Goal: Use online tool/utility: Utilize a website feature to perform a specific function

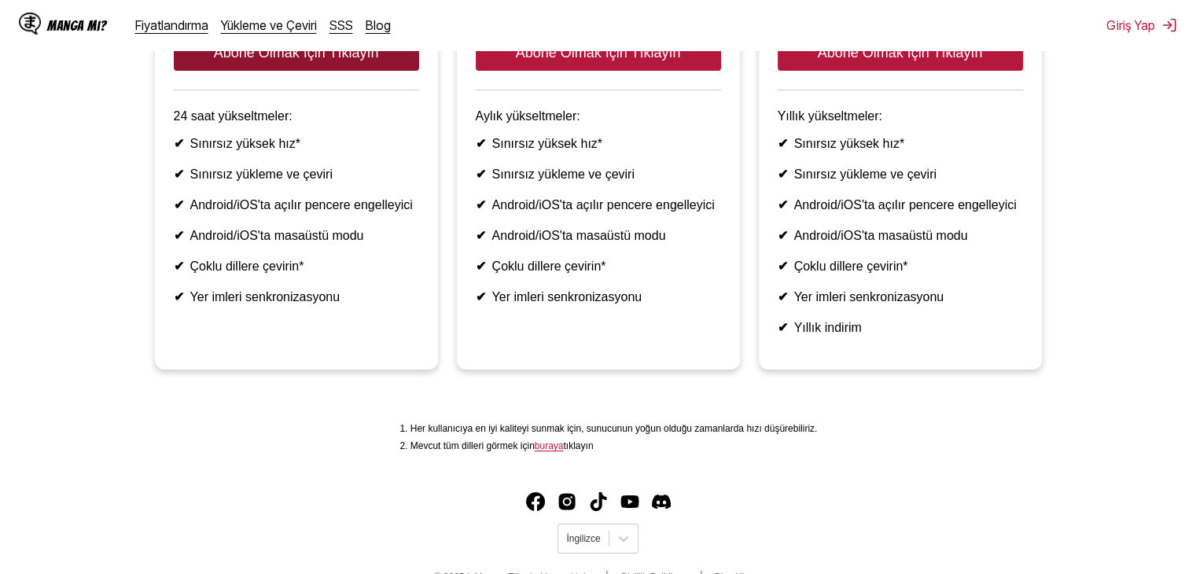
scroll to position [440, 0]
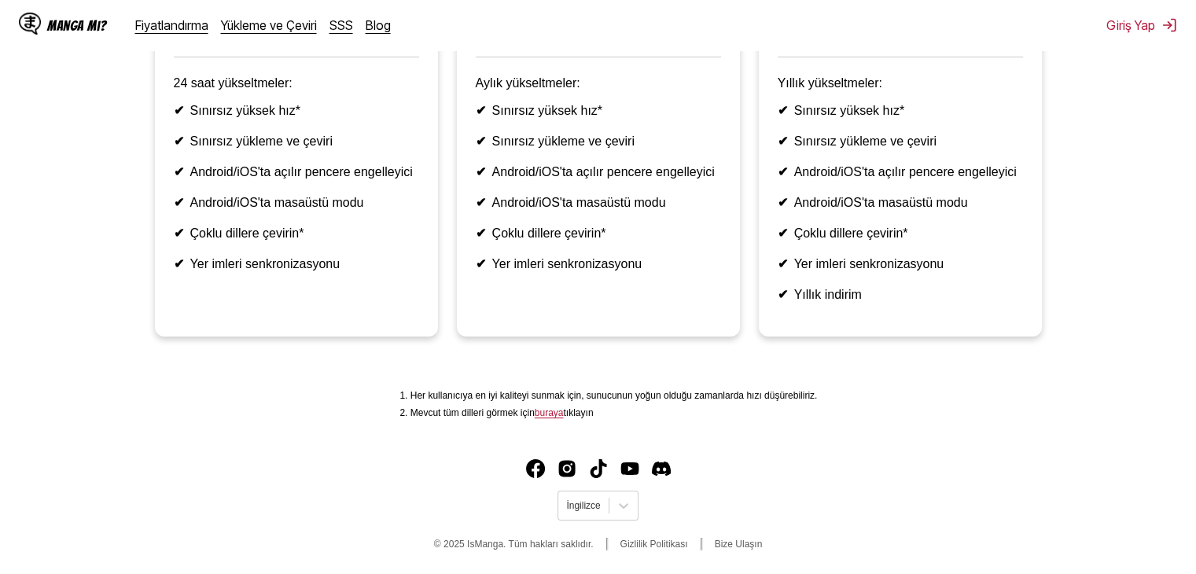
click at [551, 412] on font "buraya" at bounding box center [549, 412] width 29 height 11
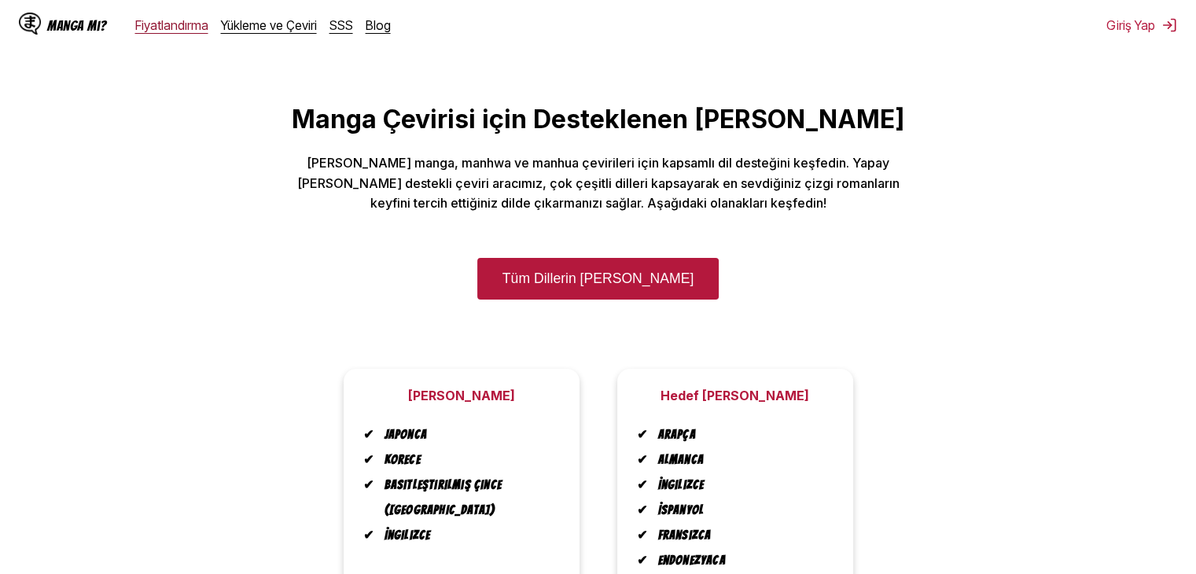
click at [171, 31] on font "Fiyatlandırma" at bounding box center [171, 25] width 73 height 16
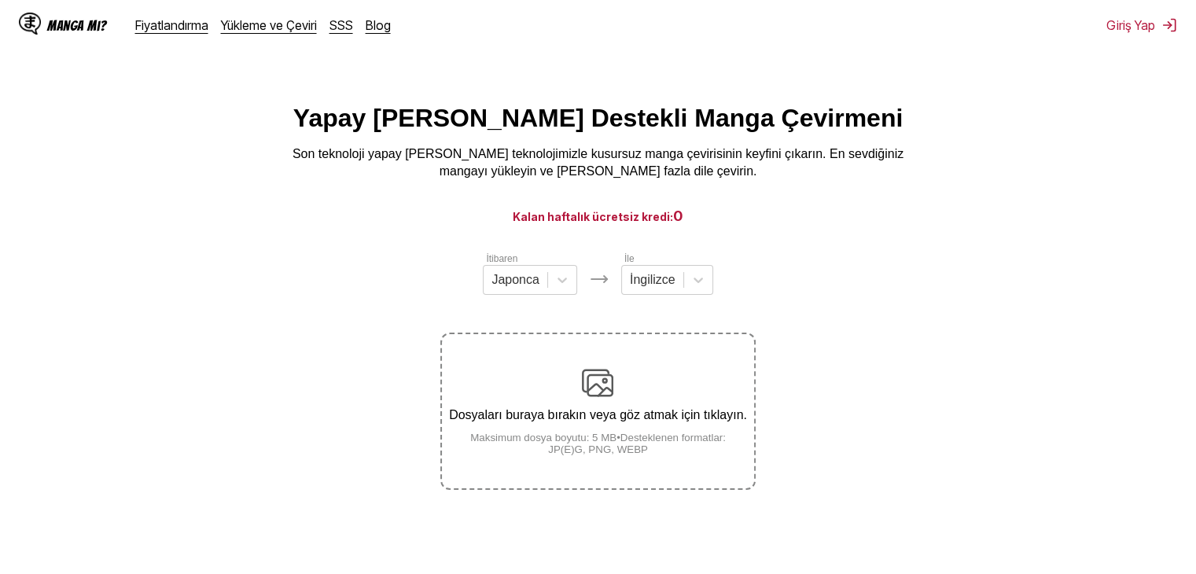
click at [582, 389] on img at bounding box center [597, 382] width 31 height 31
click at [0, 0] on input "Dosyaları buraya bırakın veya göz atmak için tıklayın. Maksimum dosya boyutu: 5…" at bounding box center [0, 0] width 0 height 0
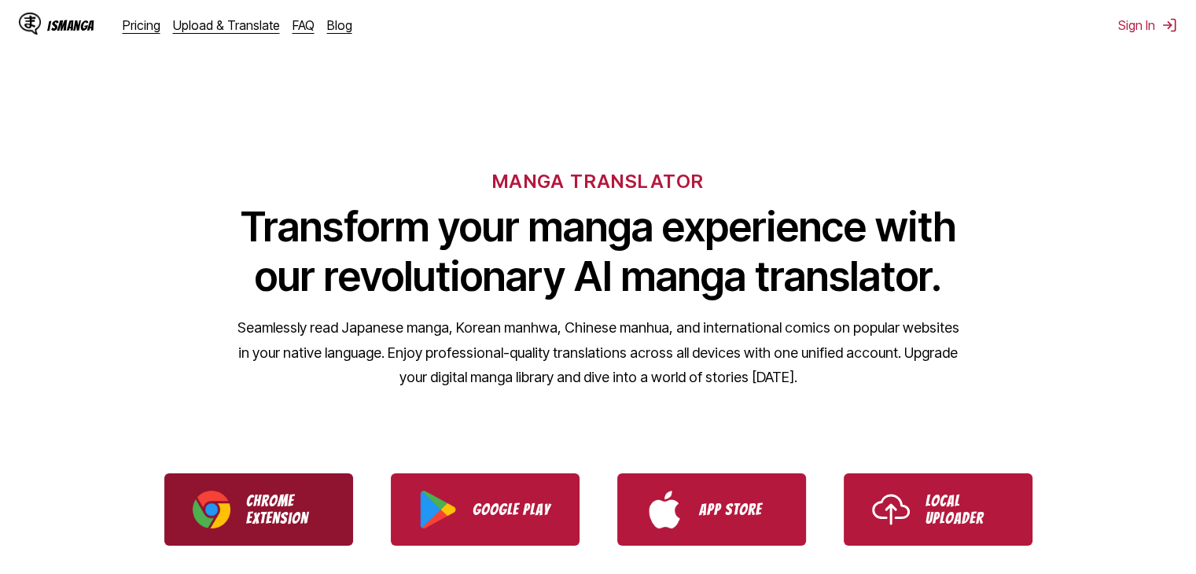
click at [267, 508] on p "Chrome Extension" at bounding box center [285, 509] width 79 height 35
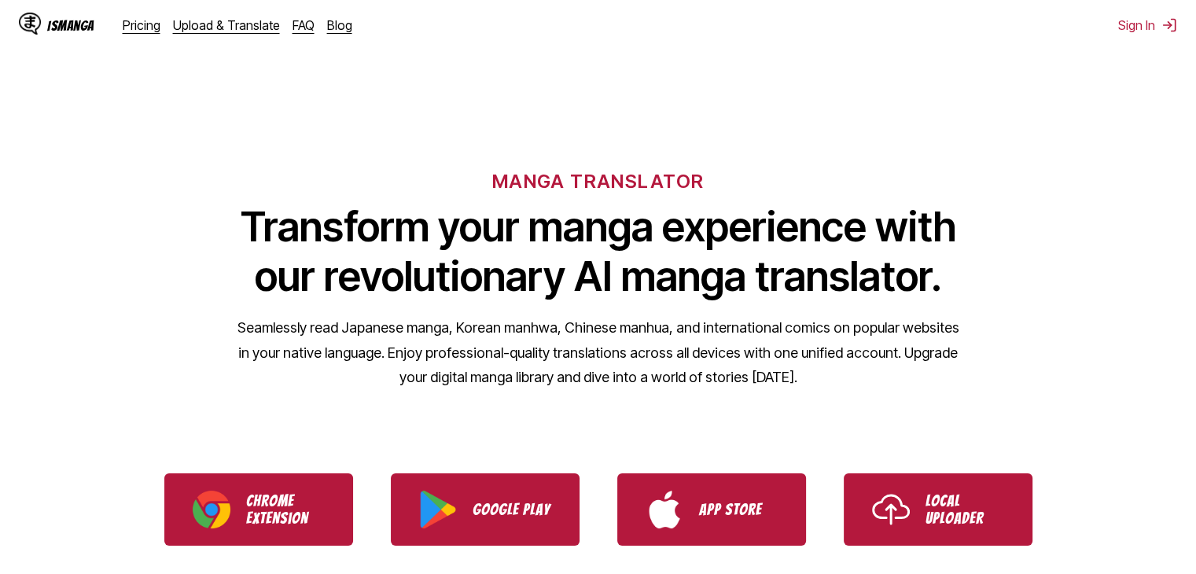
scroll to position [157, 0]
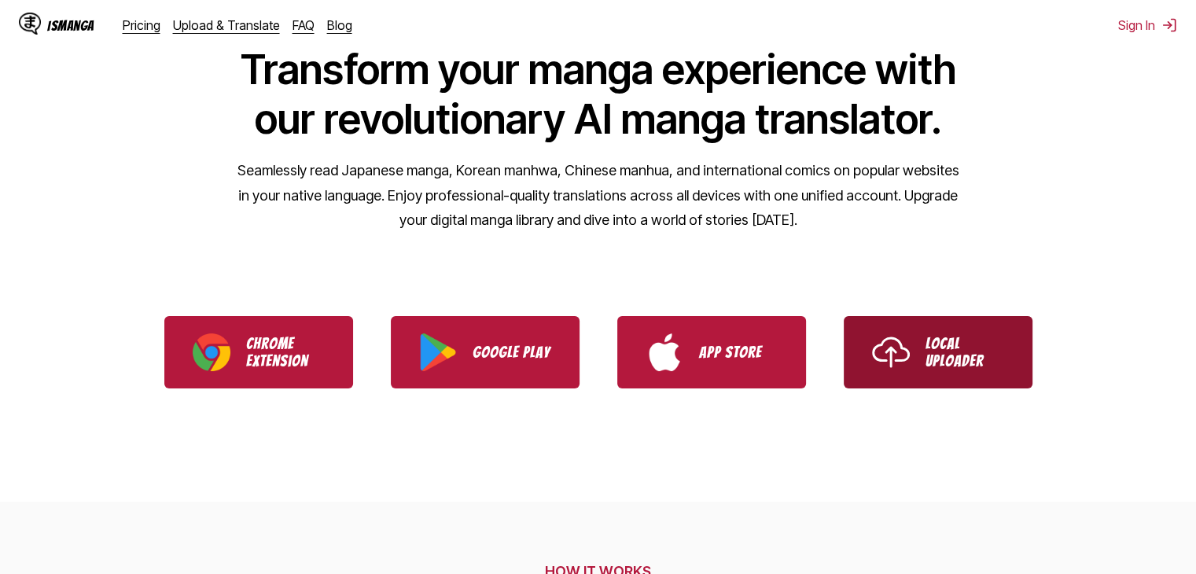
click at [939, 362] on p "Local Uploader" at bounding box center [965, 352] width 79 height 35
